Goal: Answer question/provide support: Share knowledge or assist other users

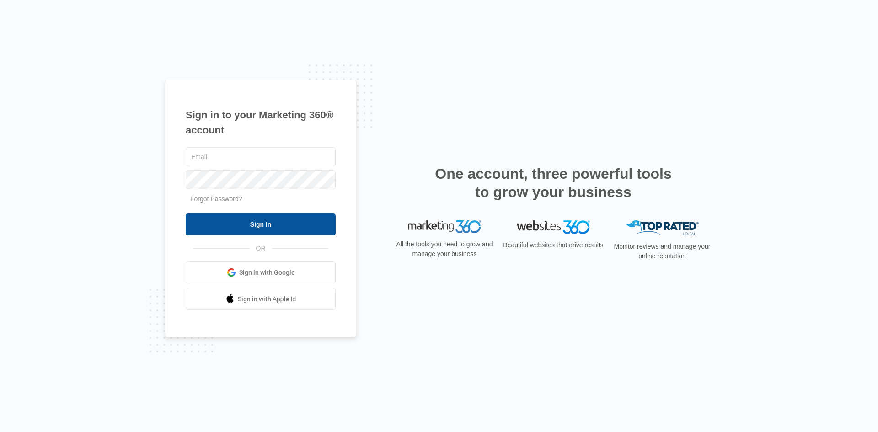
type input "[EMAIL_ADDRESS][DOMAIN_NAME]"
click at [268, 227] on input "Sign In" at bounding box center [261, 225] width 150 height 22
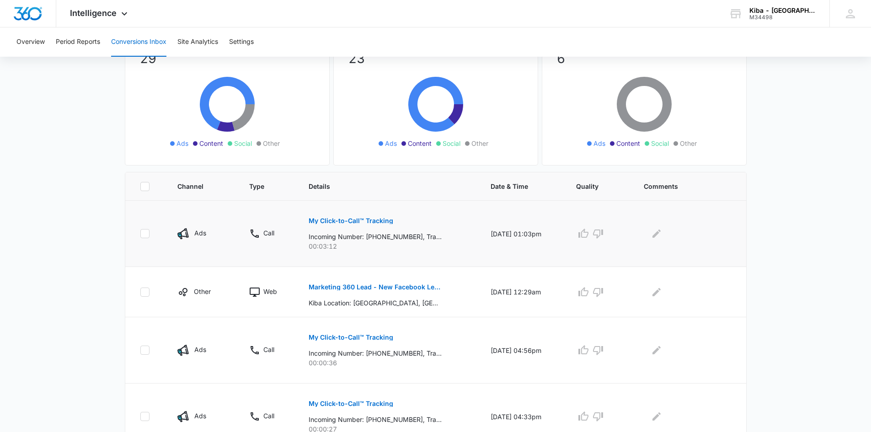
scroll to position [91, 0]
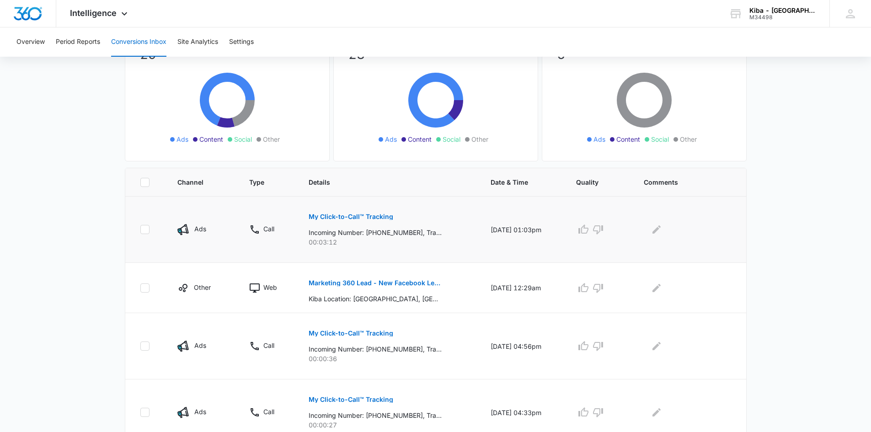
click at [346, 220] on p "My Click-to-Call™ Tracking" at bounding box center [351, 217] width 85 height 6
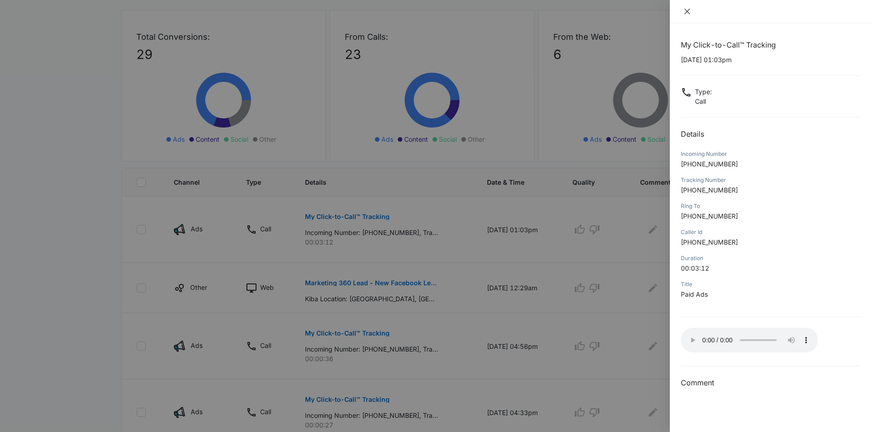
click at [687, 11] on icon "close" at bounding box center [687, 11] width 5 height 5
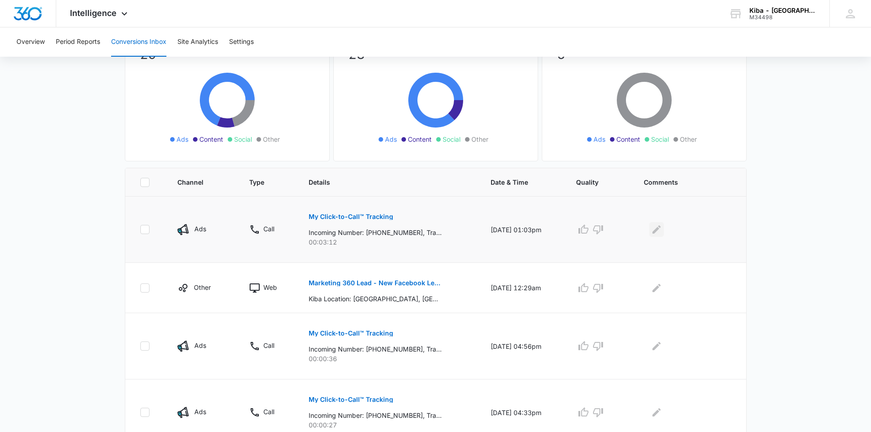
click at [656, 226] on icon "Edit Comments" at bounding box center [656, 229] width 11 height 11
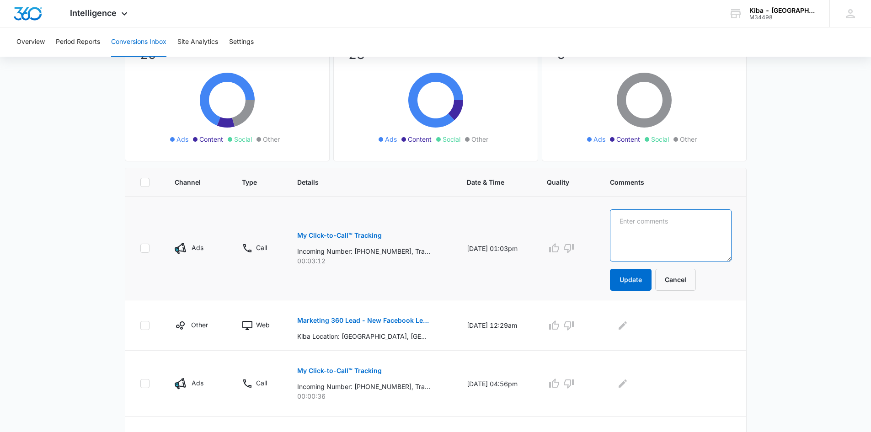
click at [656, 226] on textarea at bounding box center [670, 235] width 121 height 52
type textarea "looking for countertop fabricators"
click at [643, 277] on button "Update" at bounding box center [631, 280] width 42 height 22
click at [574, 249] on icon "button" at bounding box center [568, 248] width 11 height 11
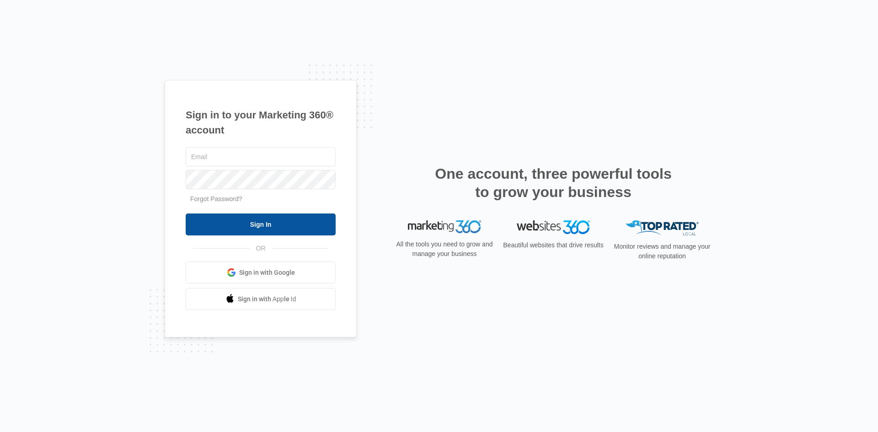
type input "[EMAIL_ADDRESS][DOMAIN_NAME]"
click at [234, 222] on input "Sign In" at bounding box center [261, 225] width 150 height 22
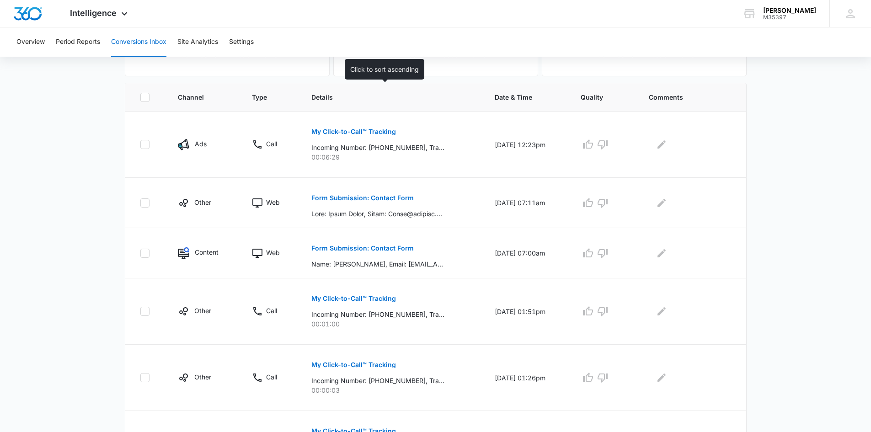
scroll to position [183, 0]
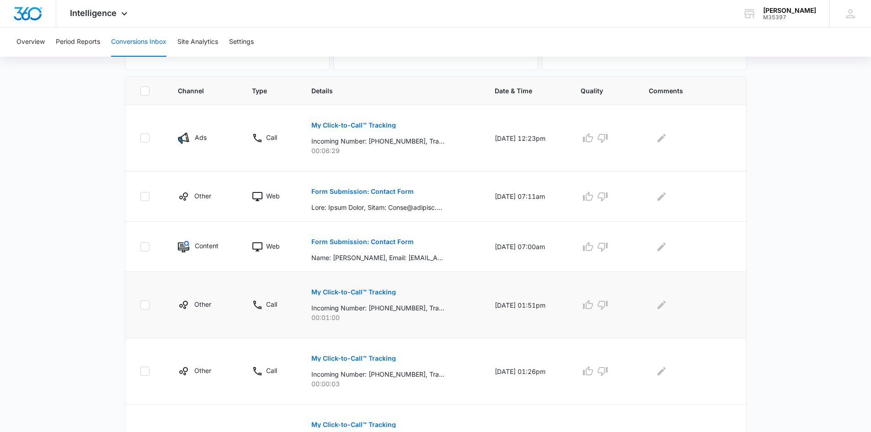
click at [352, 292] on p "My Click-to-Call™ Tracking" at bounding box center [353, 292] width 85 height 6
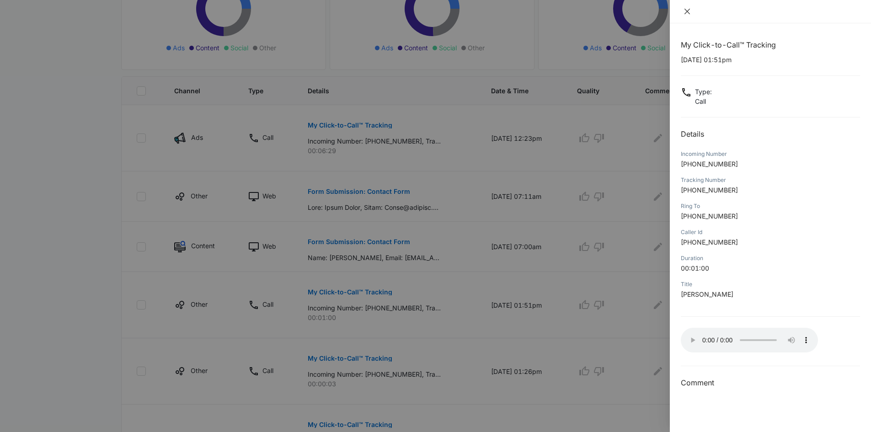
click at [685, 11] on icon "close" at bounding box center [687, 11] width 7 height 7
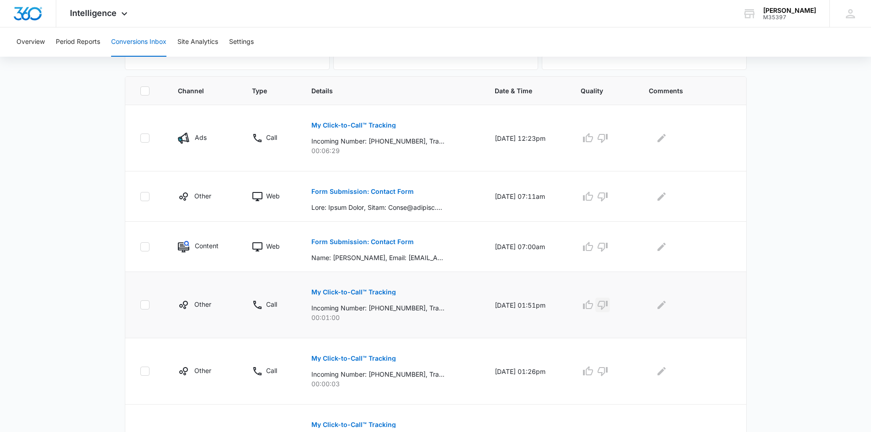
click at [606, 306] on icon "button" at bounding box center [603, 305] width 10 height 9
click at [345, 123] on p "My Click-to-Call™ Tracking" at bounding box center [353, 125] width 85 height 6
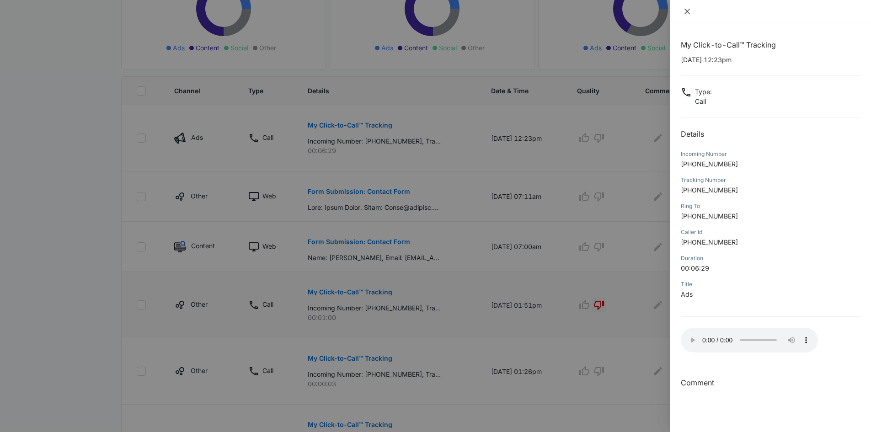
click at [690, 11] on icon "close" at bounding box center [687, 11] width 7 height 7
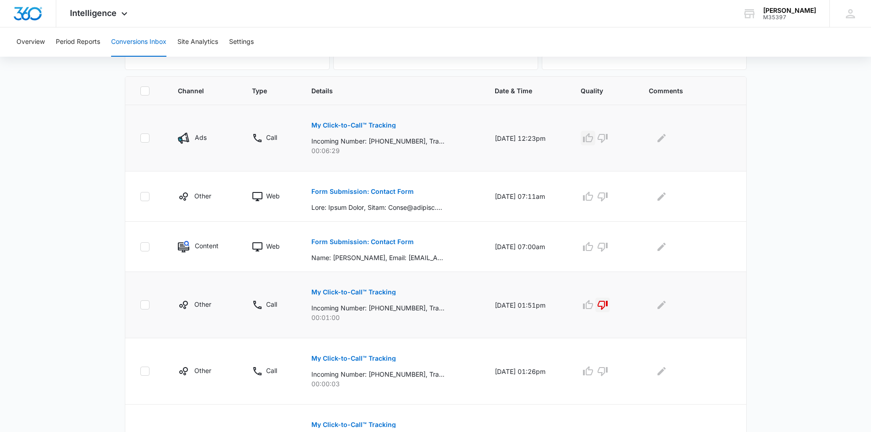
click at [591, 138] on icon "button" at bounding box center [588, 138] width 11 height 11
click at [663, 142] on icon "Edit Comments" at bounding box center [662, 138] width 8 height 8
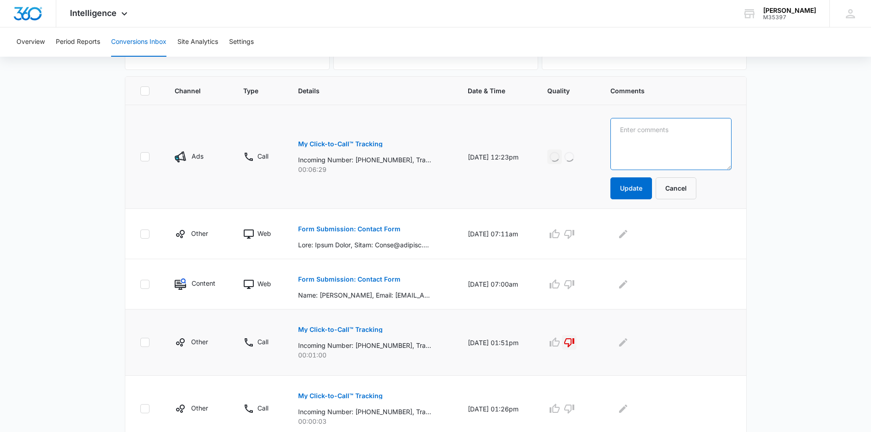
click at [663, 142] on textarea at bounding box center [671, 144] width 121 height 52
type textarea "e"
type textarea "3 bathroom order"
click at [643, 186] on button "Update" at bounding box center [632, 188] width 42 height 22
click at [647, 193] on button "Update" at bounding box center [632, 188] width 42 height 22
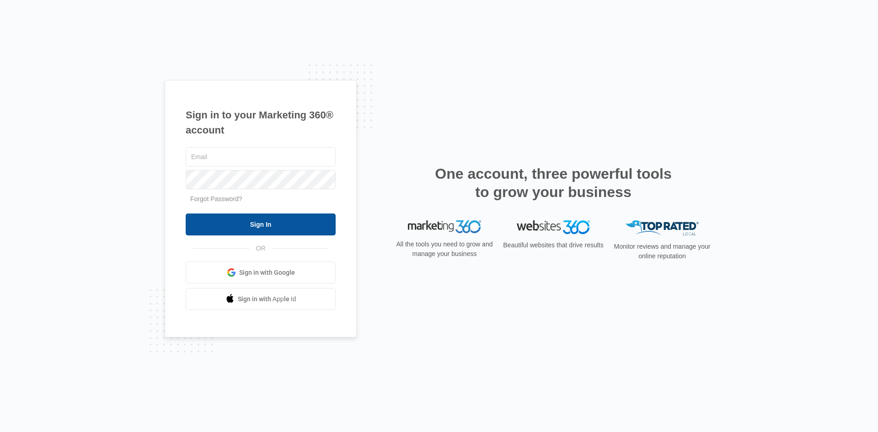
type input "[EMAIL_ADDRESS][DOMAIN_NAME]"
click at [259, 220] on input "Sign In" at bounding box center [261, 225] width 150 height 22
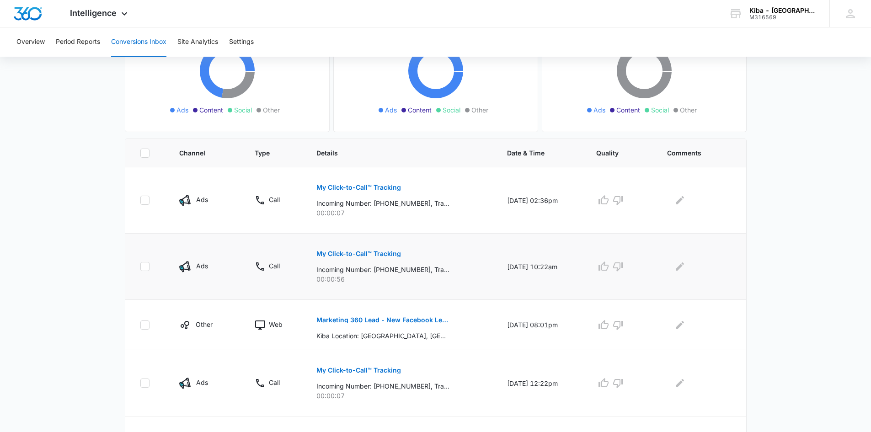
scroll to position [137, 0]
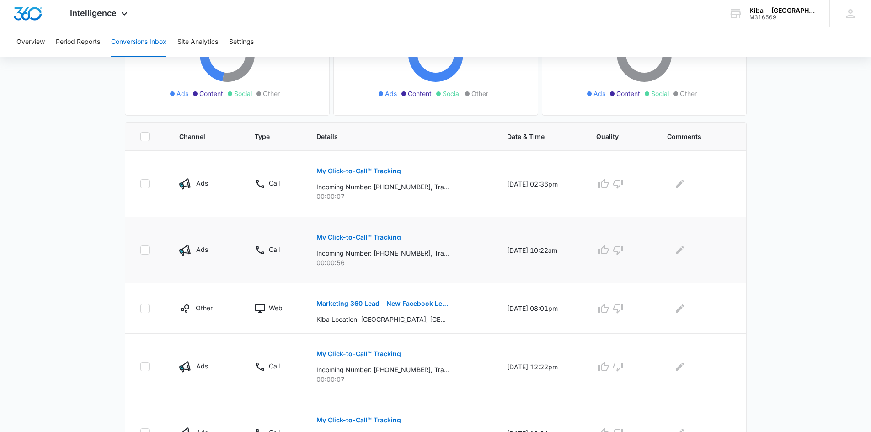
click at [346, 235] on p "My Click-to-Call™ Tracking" at bounding box center [358, 237] width 85 height 6
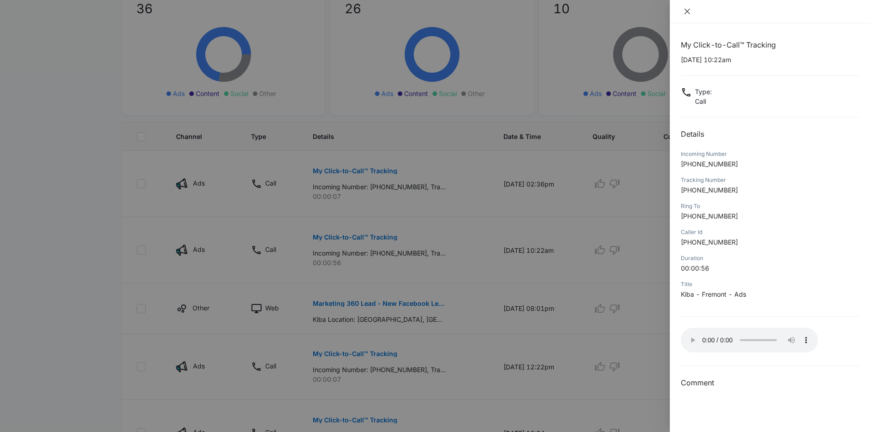
click at [687, 10] on icon "close" at bounding box center [687, 11] width 7 height 7
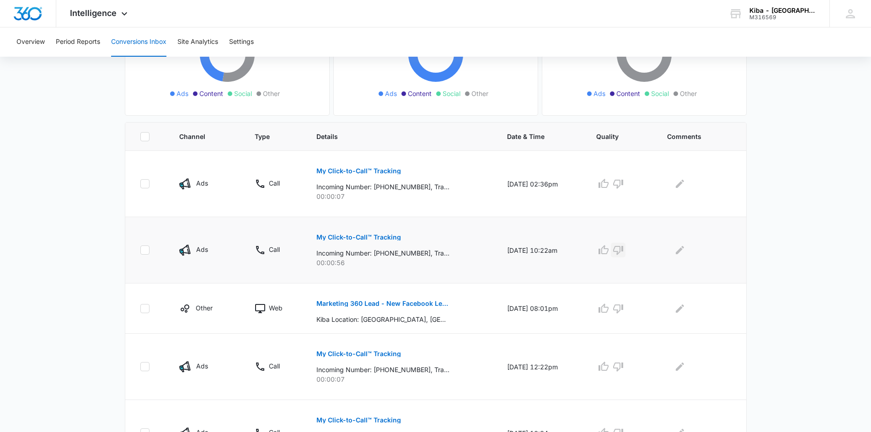
click at [623, 249] on icon "button" at bounding box center [618, 250] width 10 height 9
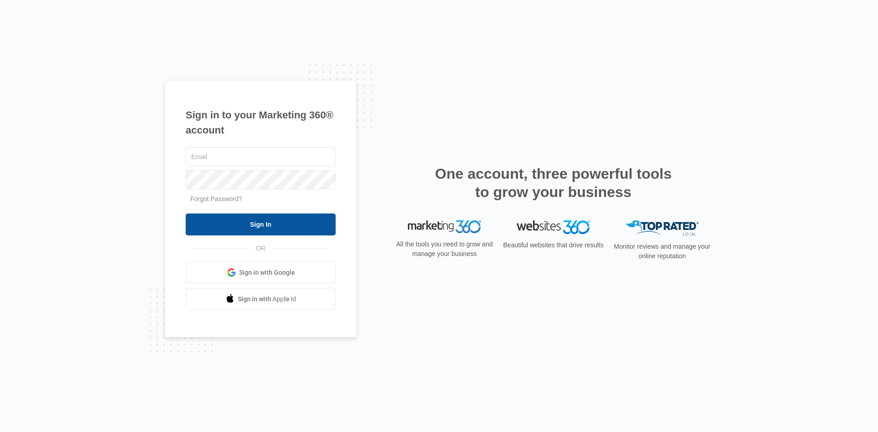
type input "[EMAIL_ADDRESS][DOMAIN_NAME]"
click at [256, 220] on input "Sign In" at bounding box center [261, 225] width 150 height 22
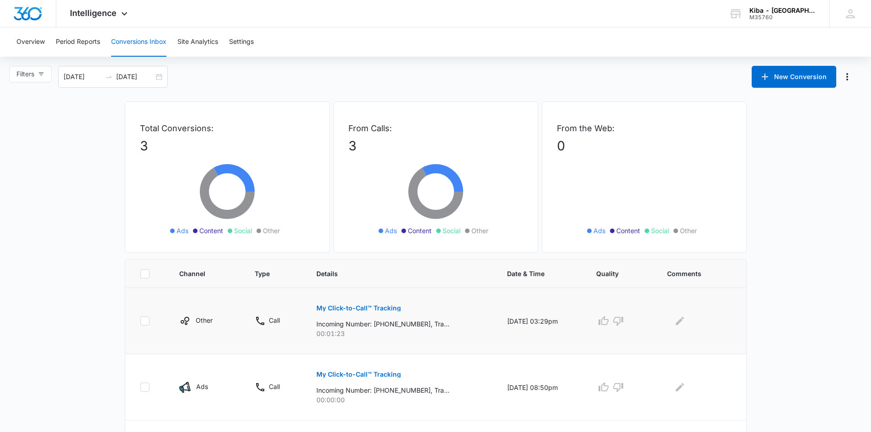
click at [334, 311] on p "My Click-to-Call™ Tracking" at bounding box center [358, 308] width 85 height 6
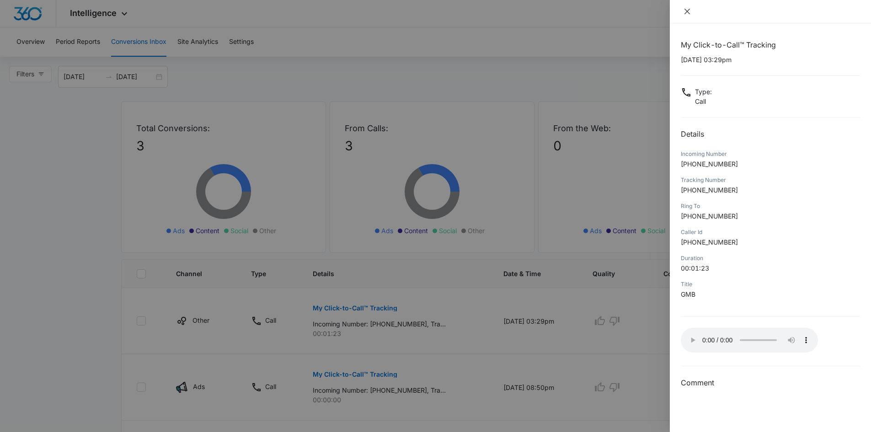
click at [687, 8] on icon "close" at bounding box center [687, 11] width 7 height 7
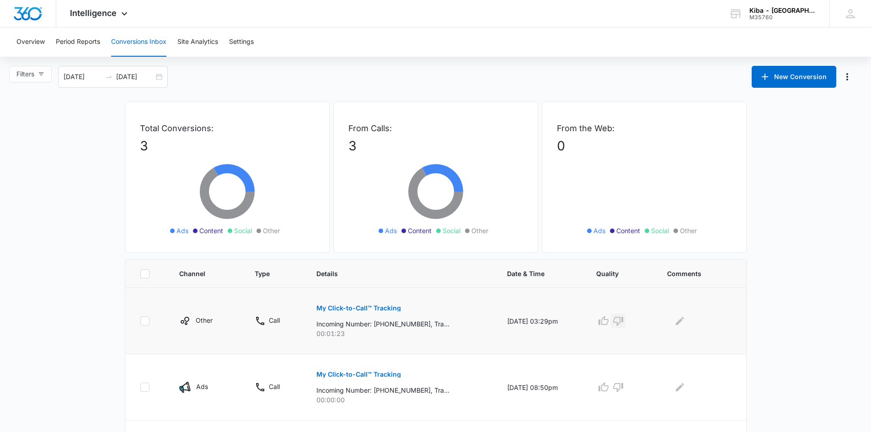
click at [624, 321] on icon "button" at bounding box center [618, 321] width 11 height 11
